Goal: Task Accomplishment & Management: Manage account settings

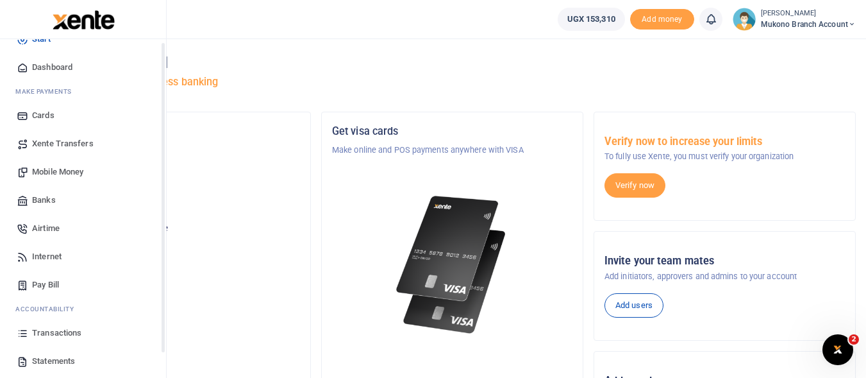
scroll to position [64, 0]
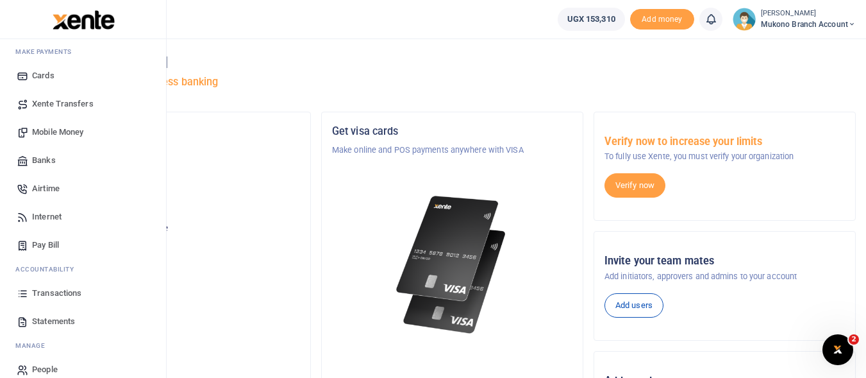
click at [53, 293] on span "Transactions" at bounding box center [56, 293] width 49 height 13
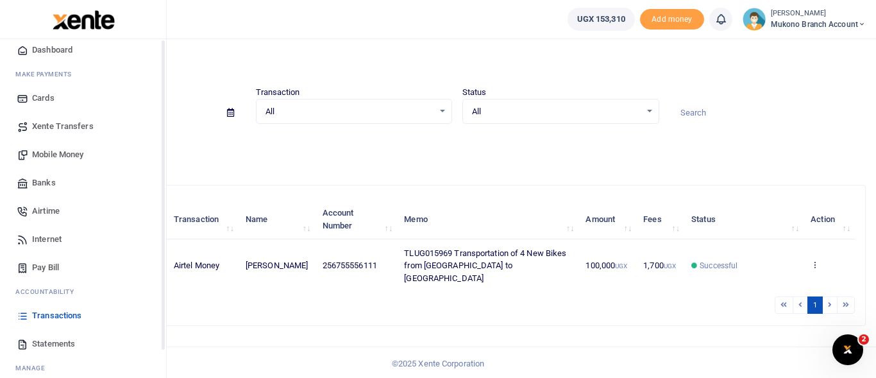
scroll to position [64, 0]
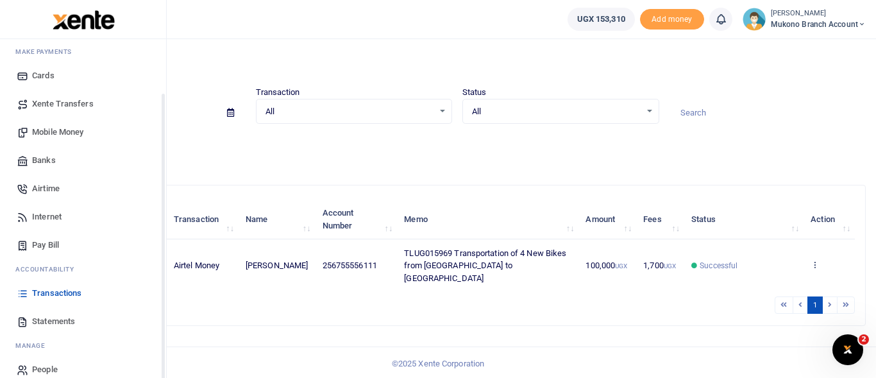
click at [58, 321] on span "Statements" at bounding box center [53, 321] width 43 height 13
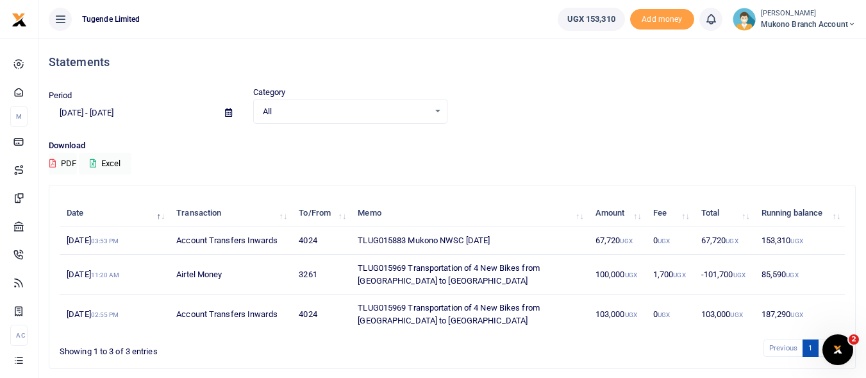
click at [794, 19] on span "Mukono branch account" at bounding box center [808, 25] width 95 height 12
click at [795, 91] on link "Logout" at bounding box center [805, 94] width 101 height 18
